Goal: Task Accomplishment & Management: Manage account settings

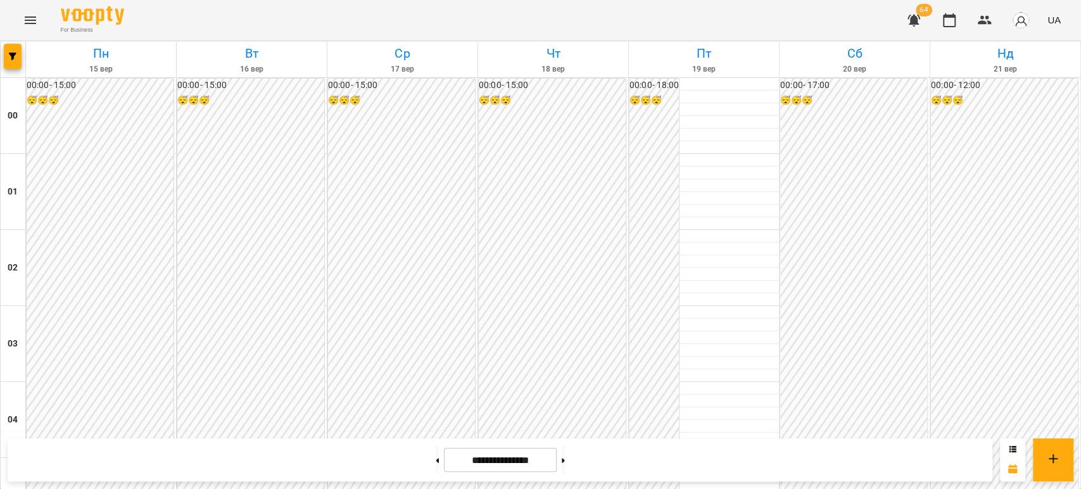
scroll to position [1267, 0]
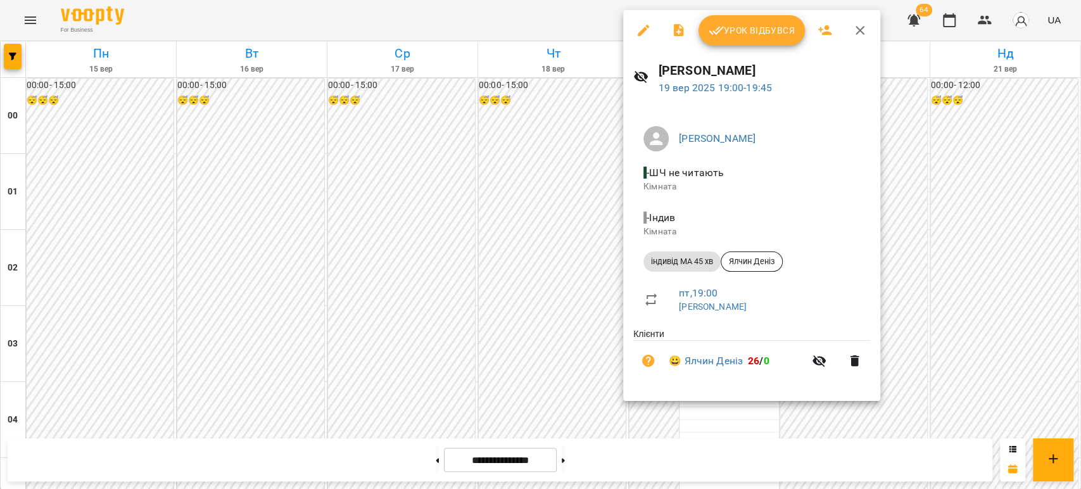
click at [246, 143] on div at bounding box center [540, 244] width 1081 height 489
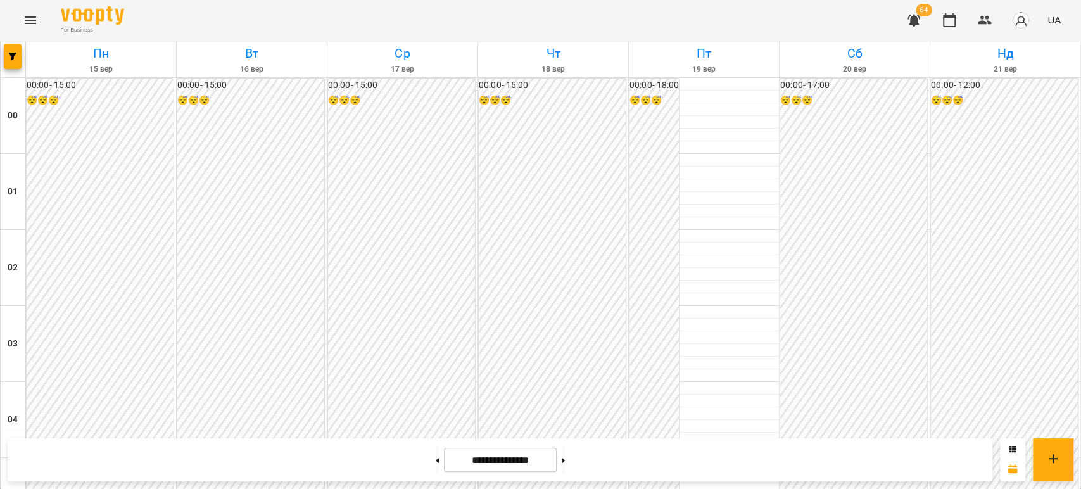
scroll to position [1196, 0]
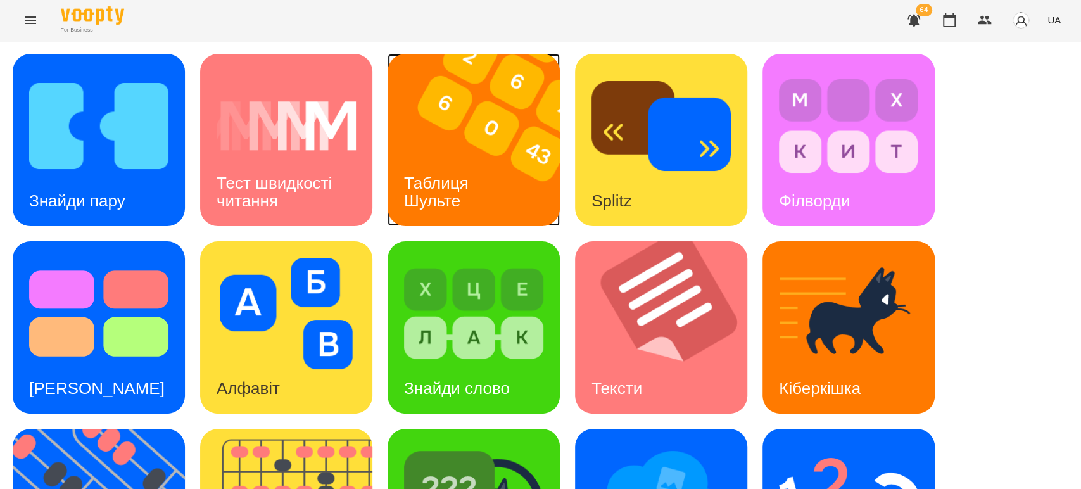
click at [453, 186] on h3 "Таблиця Шульте" at bounding box center [438, 192] width 69 height 36
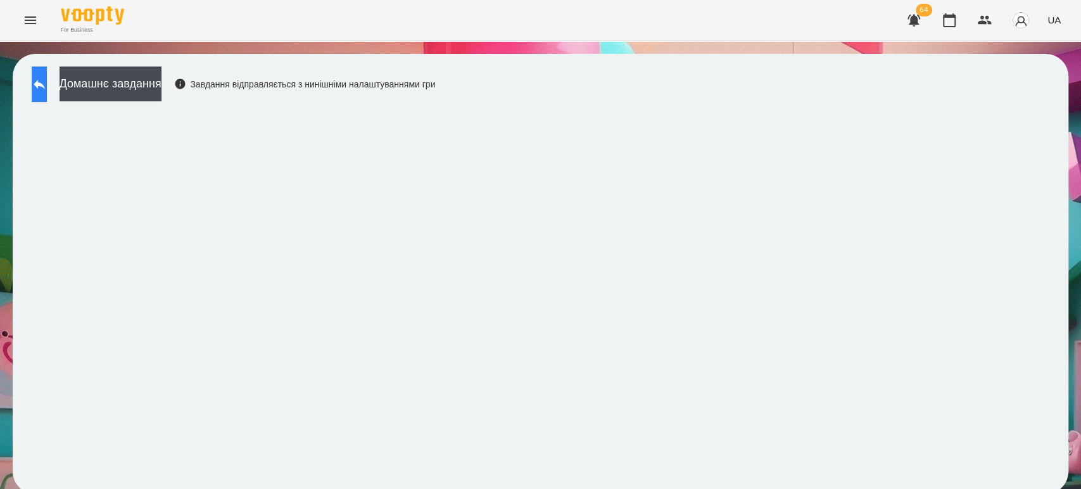
click at [41, 82] on button at bounding box center [39, 83] width 15 height 35
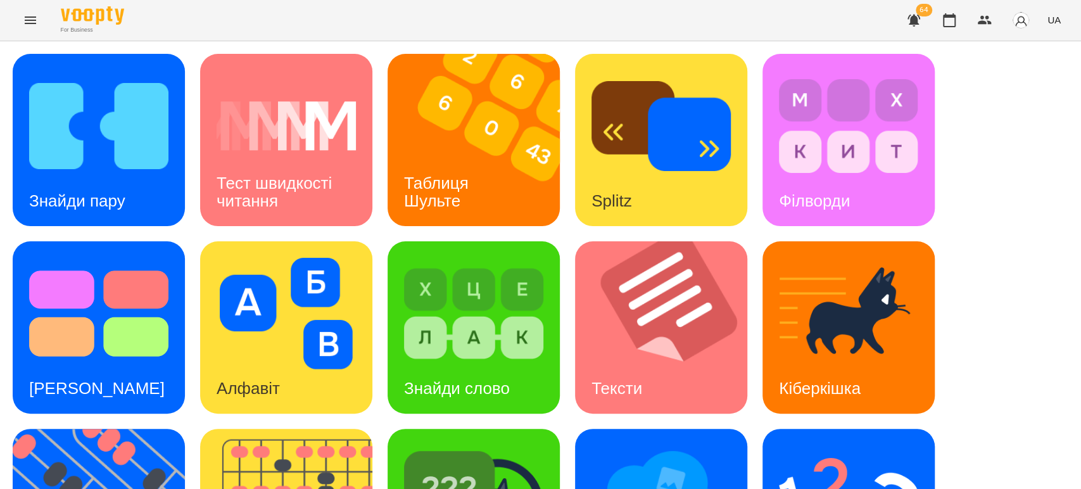
scroll to position [312, 0]
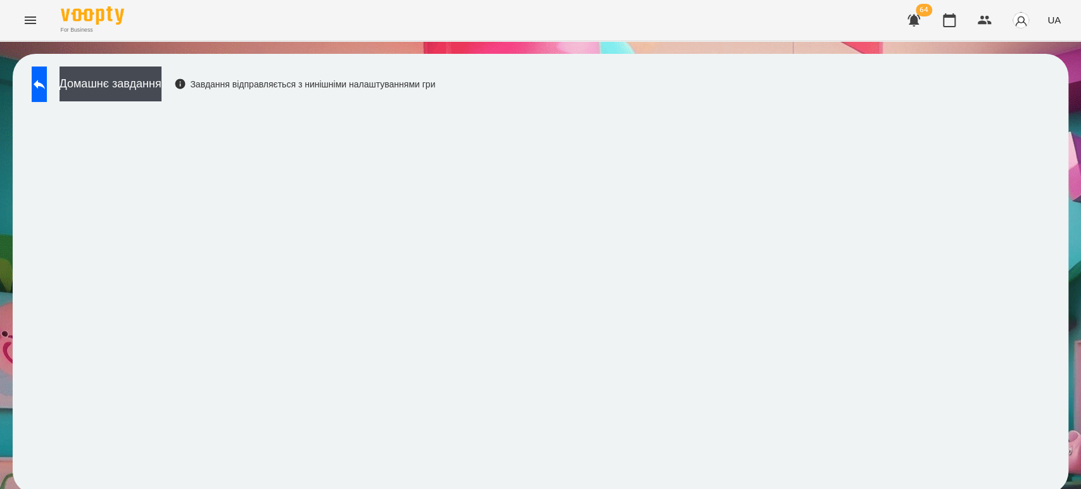
scroll to position [5, 0]
click at [47, 86] on button at bounding box center [39, 83] width 15 height 35
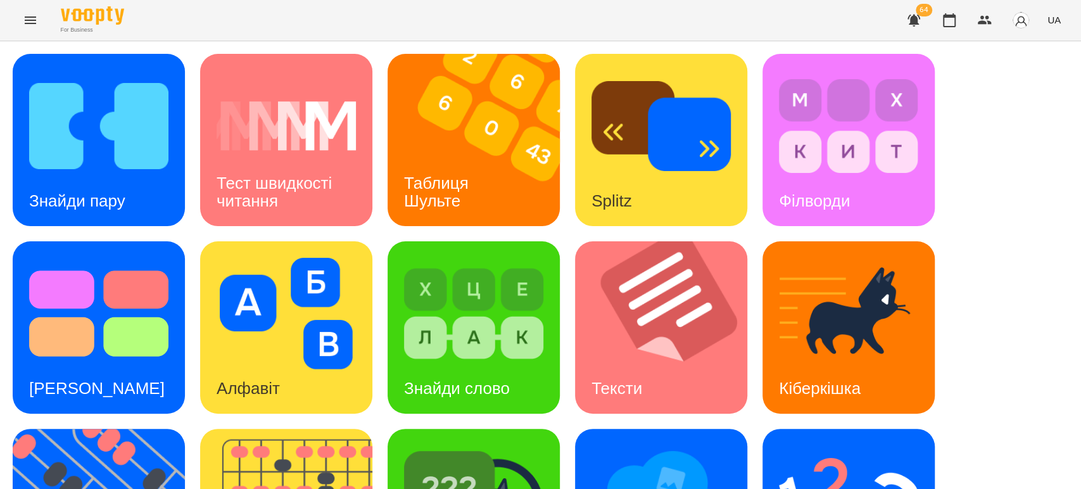
scroll to position [146, 0]
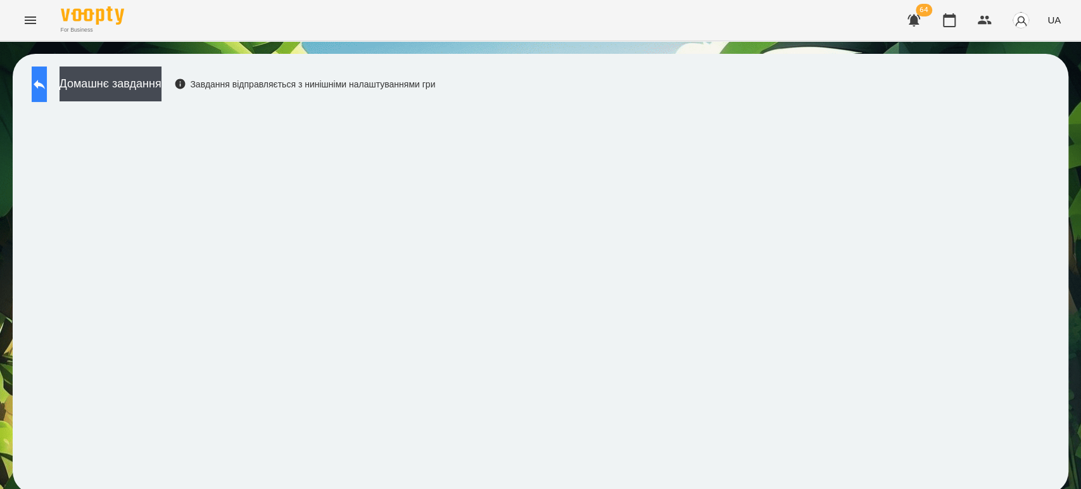
click at [45, 85] on icon at bounding box center [39, 84] width 11 height 9
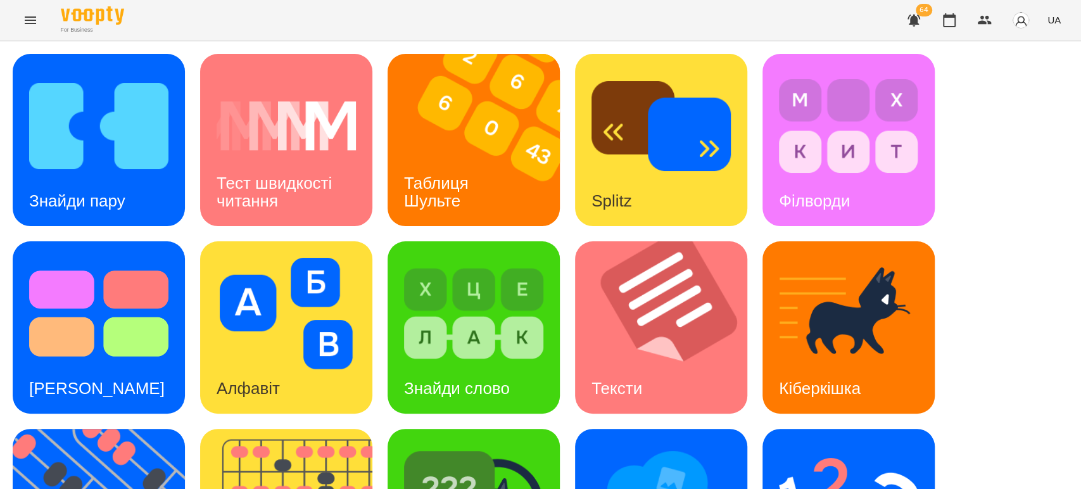
scroll to position [141, 0]
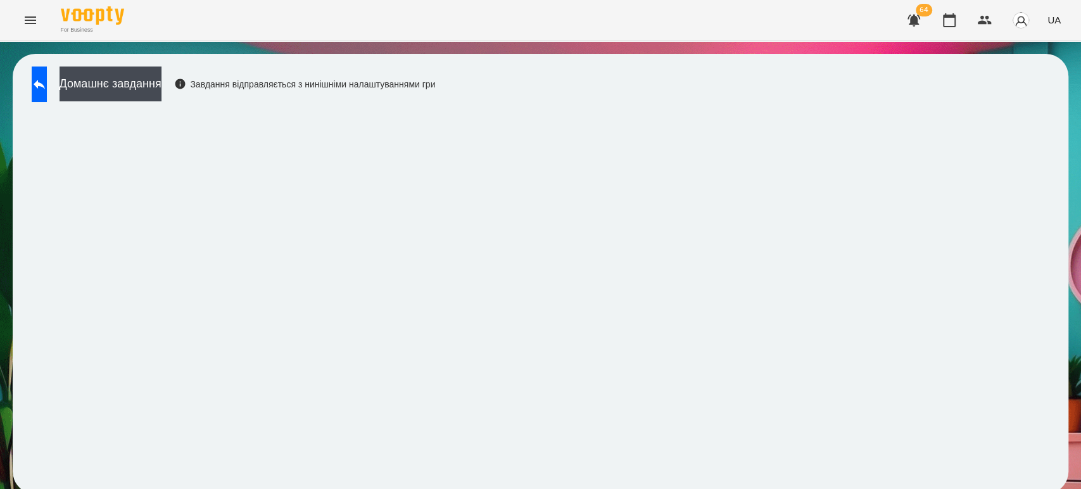
scroll to position [5, 0]
click at [39, 79] on button at bounding box center [39, 83] width 15 height 35
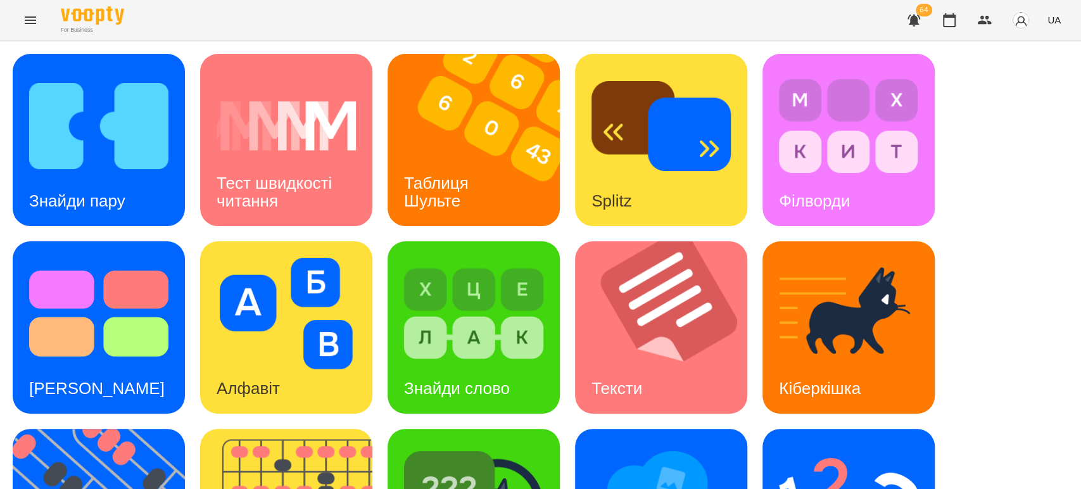
scroll to position [146, 0]
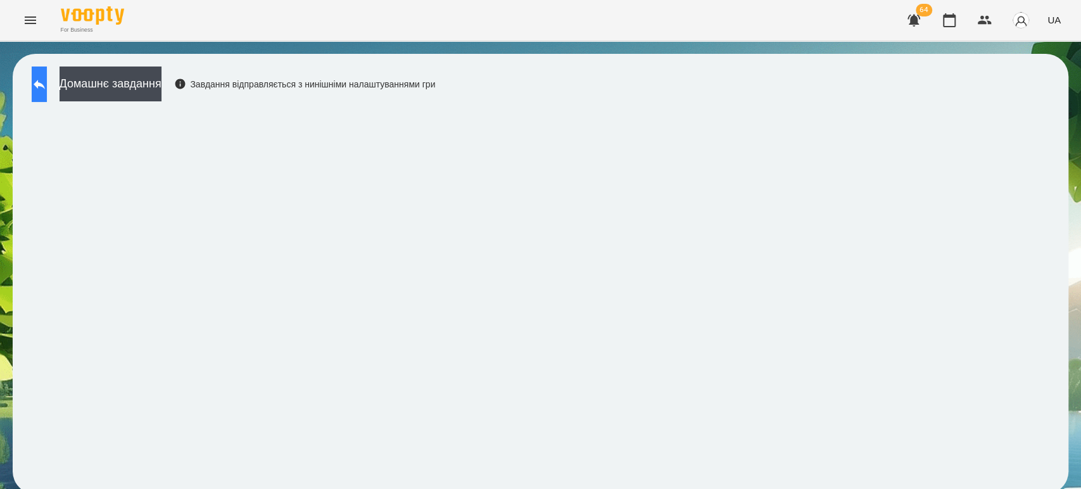
click at [37, 90] on button at bounding box center [39, 83] width 15 height 35
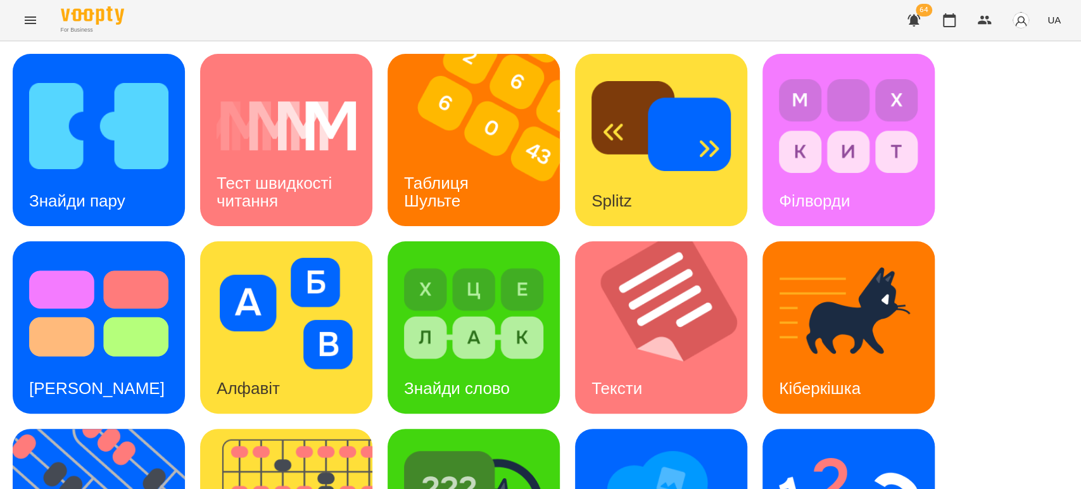
scroll to position [281, 0]
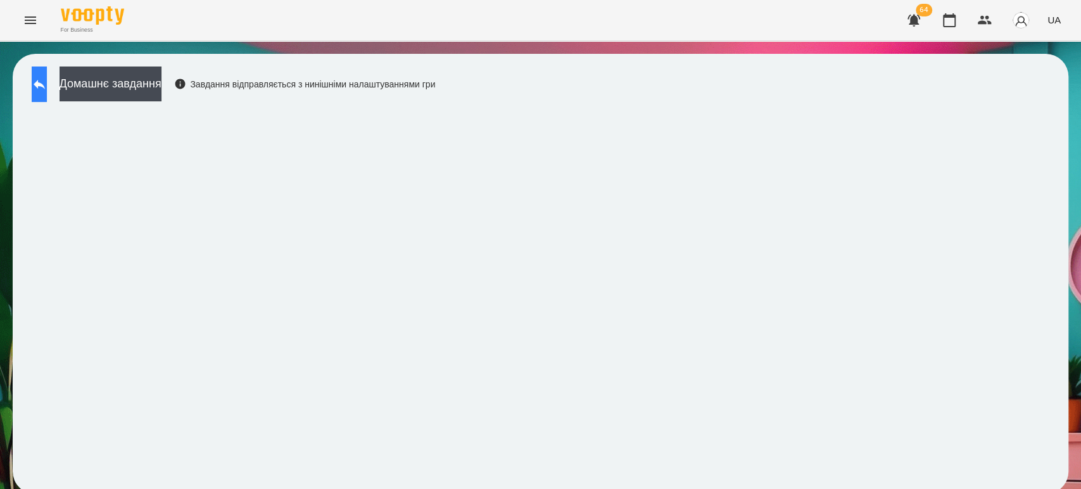
click at [47, 70] on button at bounding box center [39, 83] width 15 height 35
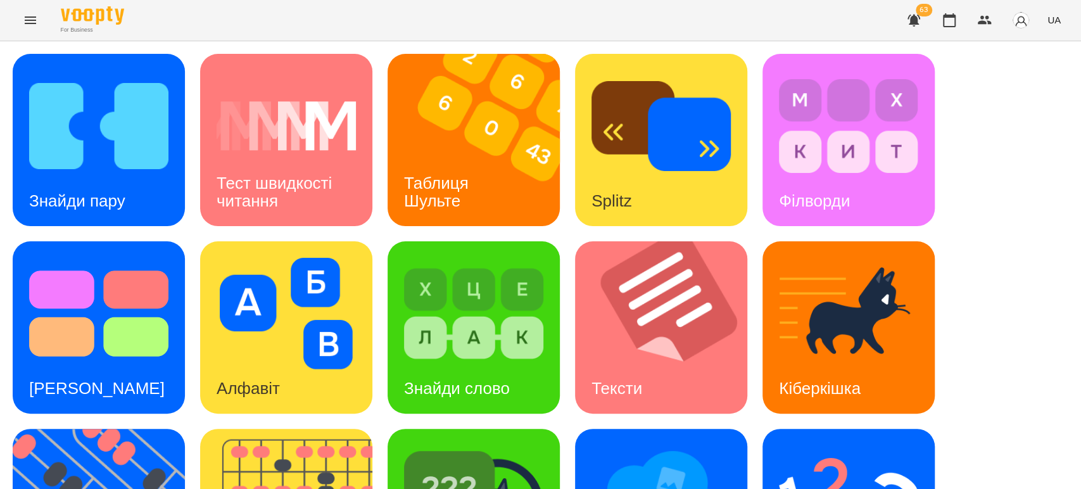
click at [524, 184] on div "Знайди пару Тест швидкості читання Таблиця Шульте Splitz Філворди Тест Струпа А…" at bounding box center [541, 421] width 1056 height 735
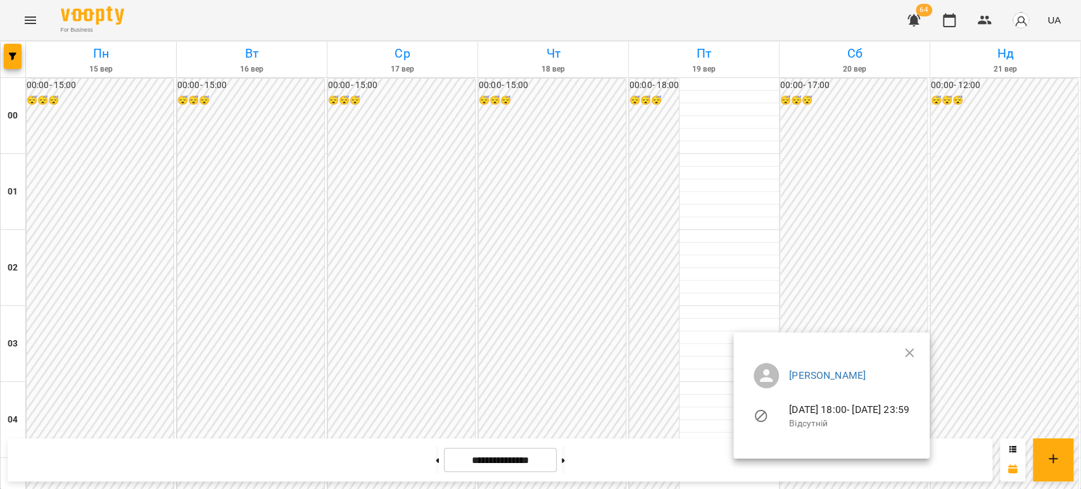
scroll to position [1196, 0]
click at [439, 139] on div at bounding box center [540, 244] width 1081 height 489
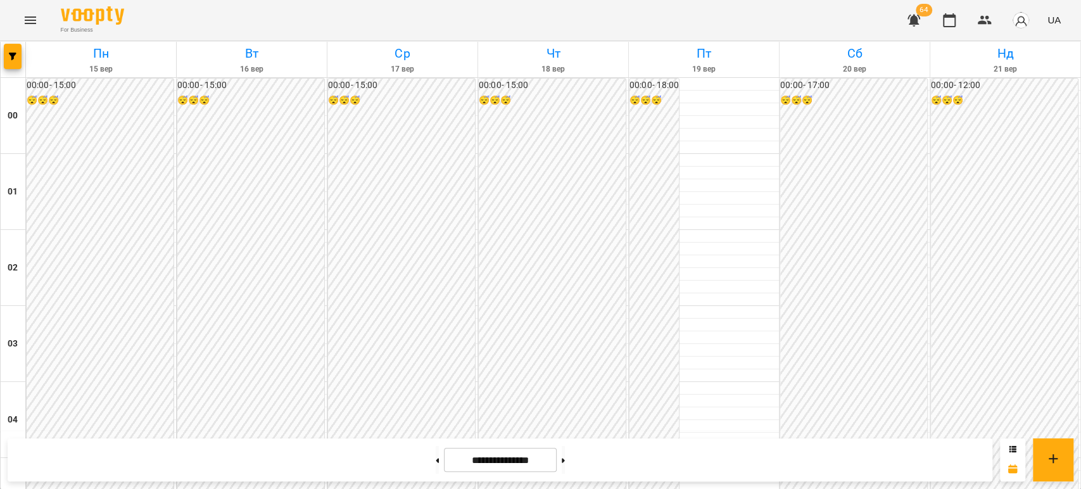
scroll to position [1055, 0]
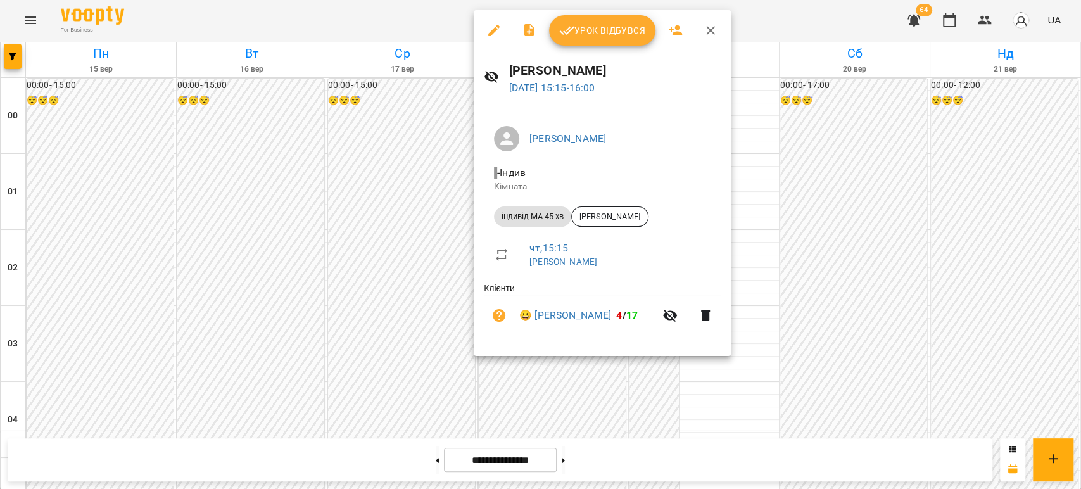
click at [645, 31] on span "Урок відбувся" at bounding box center [602, 30] width 86 height 15
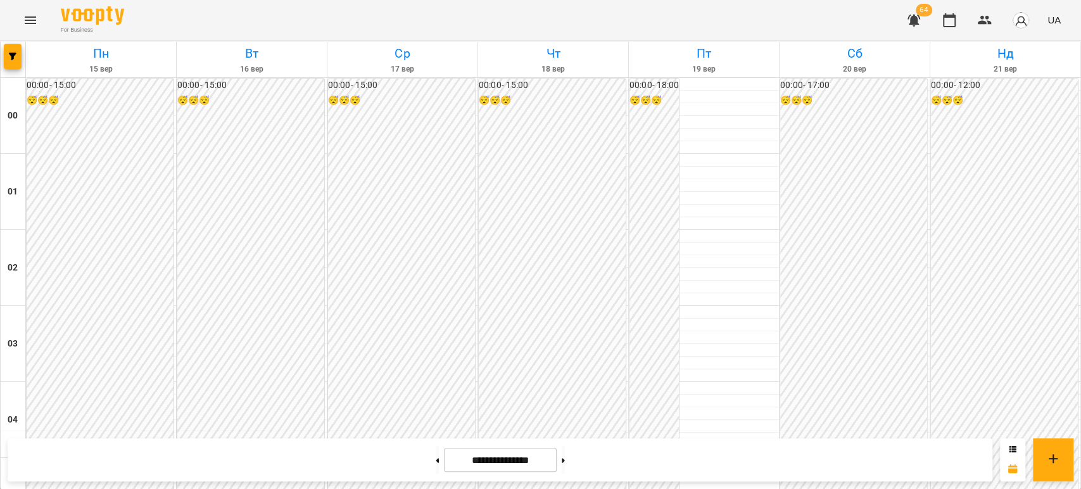
scroll to position [1267, 0]
